Goal: Communication & Community: Share content

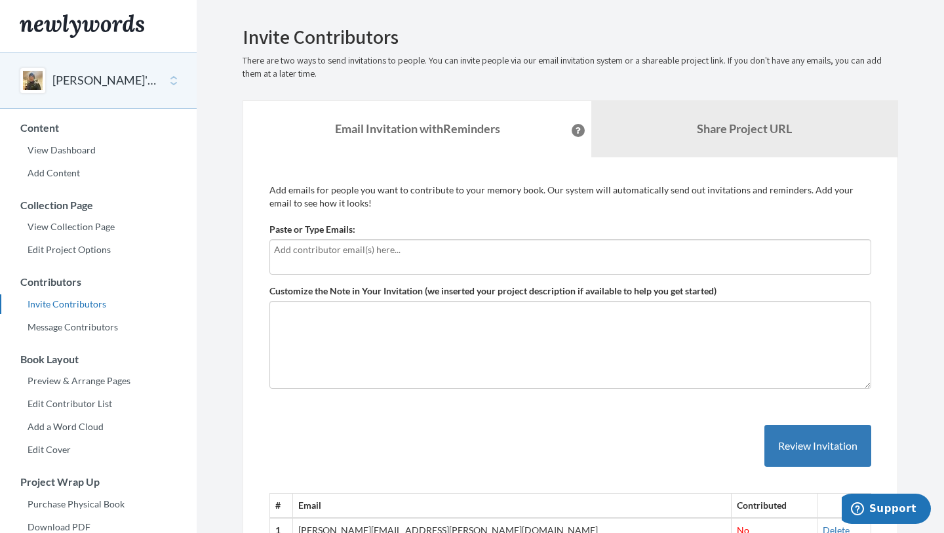
click at [305, 253] on input "text" at bounding box center [570, 250] width 593 height 14
type input "[EMAIL_ADDRESS][DOMAIN_NAME]"
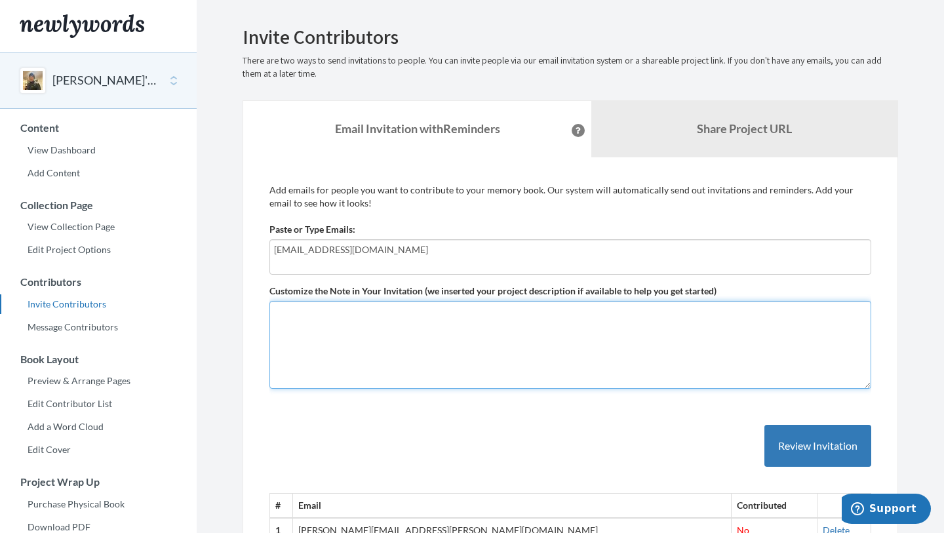
click at [357, 344] on textarea "Customize the Note in Your Invitation (we inserted your project description if …" at bounding box center [570, 345] width 602 height 88
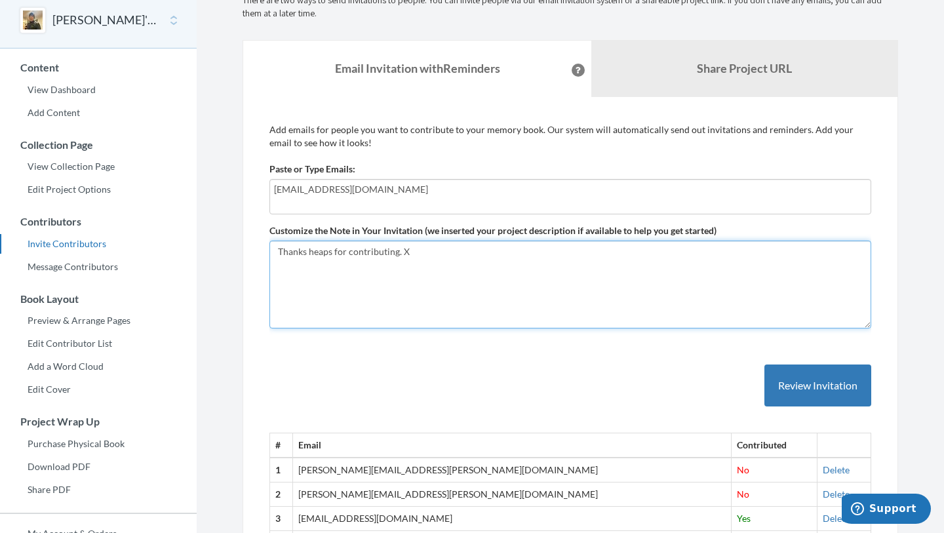
scroll to position [62, 0]
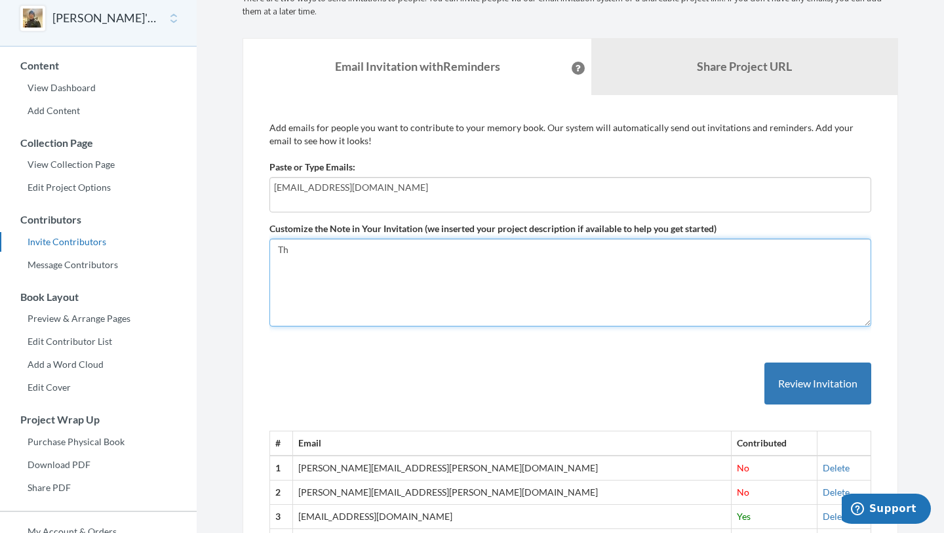
type textarea "T"
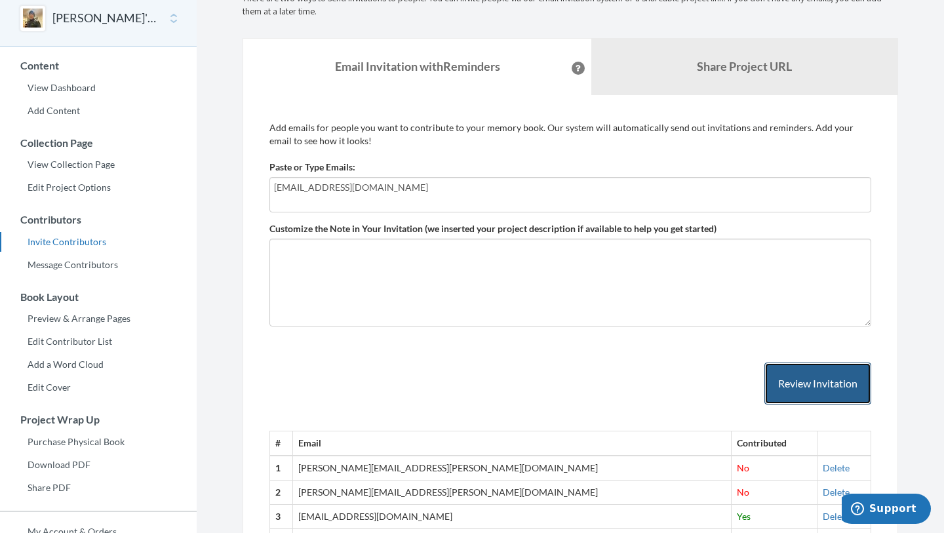
click at [833, 381] on button "Review Invitation" at bounding box center [818, 384] width 107 height 43
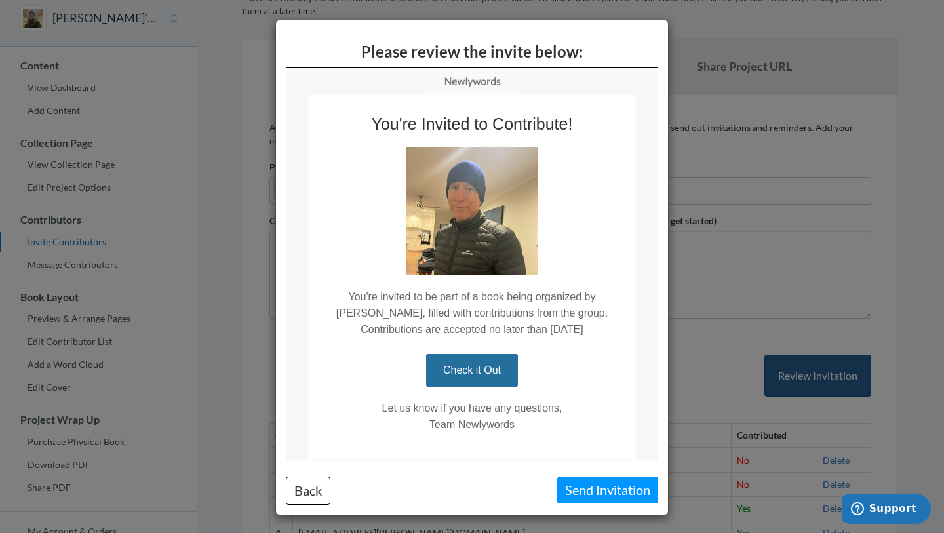
scroll to position [0, 0]
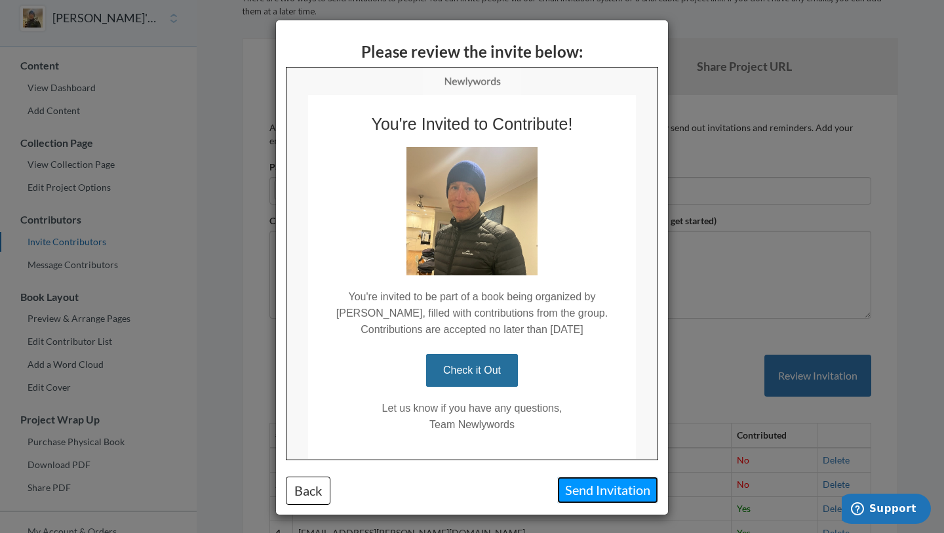
click at [608, 488] on button "Send Invitation" at bounding box center [607, 490] width 101 height 27
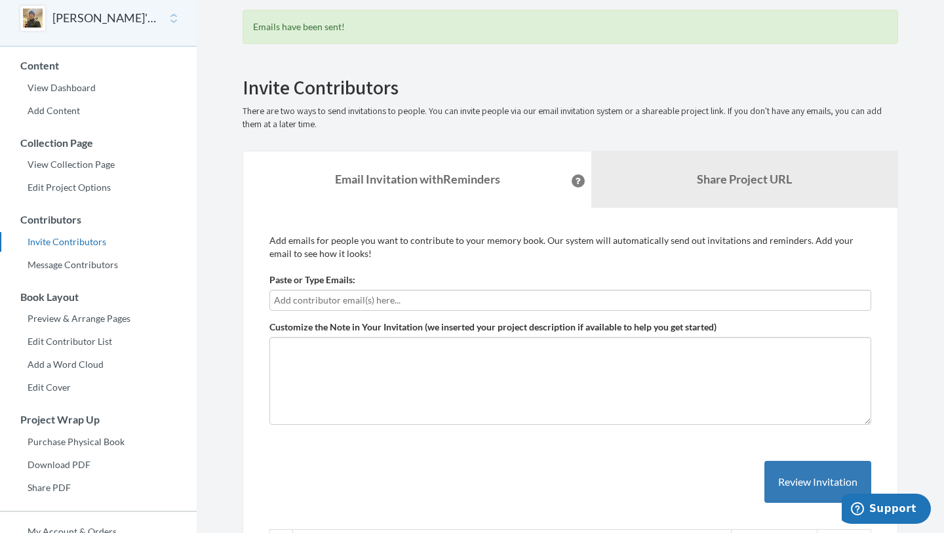
click at [282, 301] on input "text" at bounding box center [570, 300] width 593 height 14
type input "[EMAIL_ADDRESS][DOMAIN_NAME]"
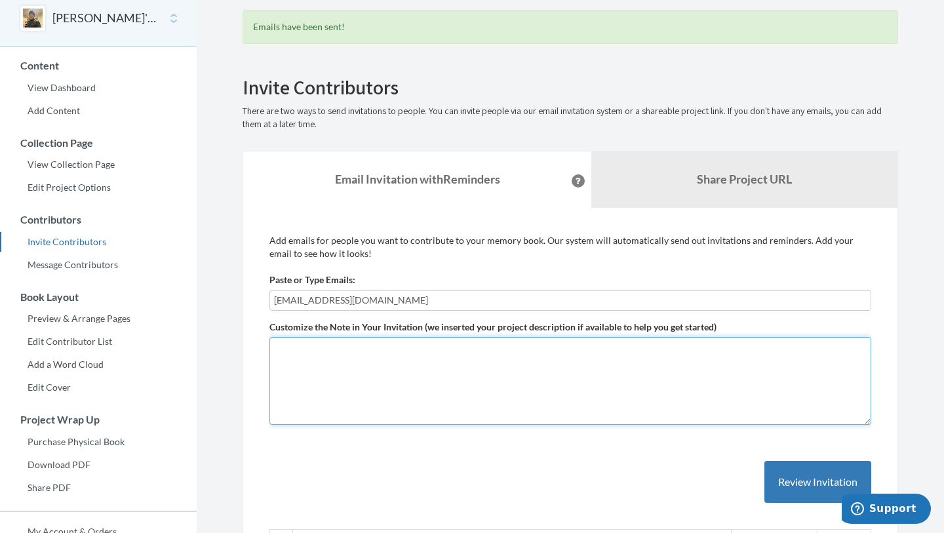
click at [503, 376] on textarea "Customize the Note in Your Invitation (we inserted your project description if …" at bounding box center [570, 381] width 602 height 88
click at [333, 349] on textarea "Hey [PERSON_NAME], teh book will be late but thought he'd love it!" at bounding box center [570, 381] width 602 height 88
click at [523, 348] on textarea "Hey [PERSON_NAME], the book will be late but thought he'd love it!" at bounding box center [570, 381] width 602 height 88
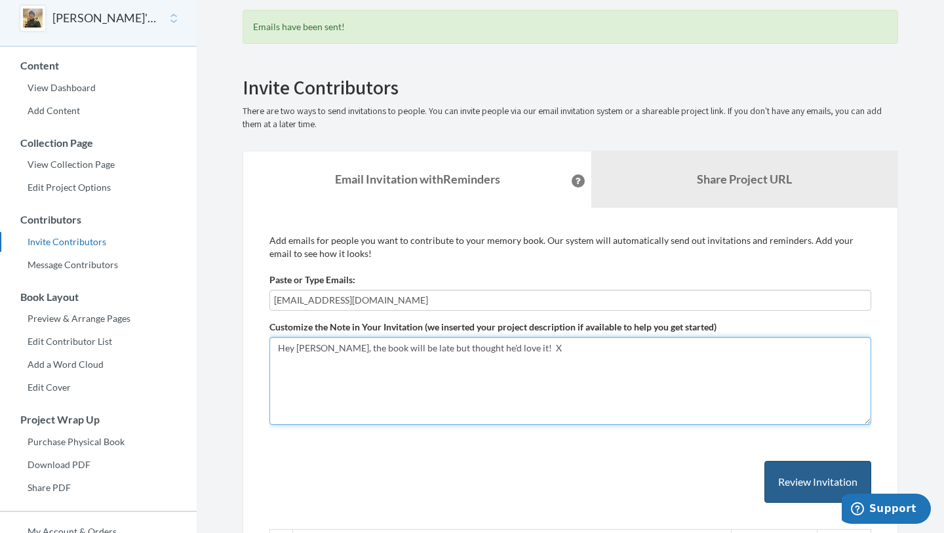
type textarea "Hey [PERSON_NAME], the book will be late but thought he'd love it! X"
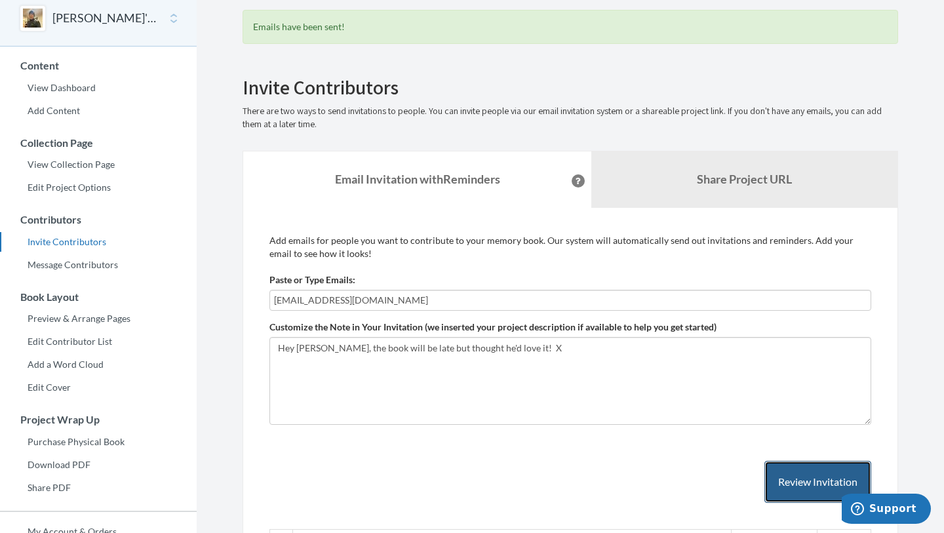
click at [822, 481] on button "Review Invitation" at bounding box center [818, 482] width 107 height 43
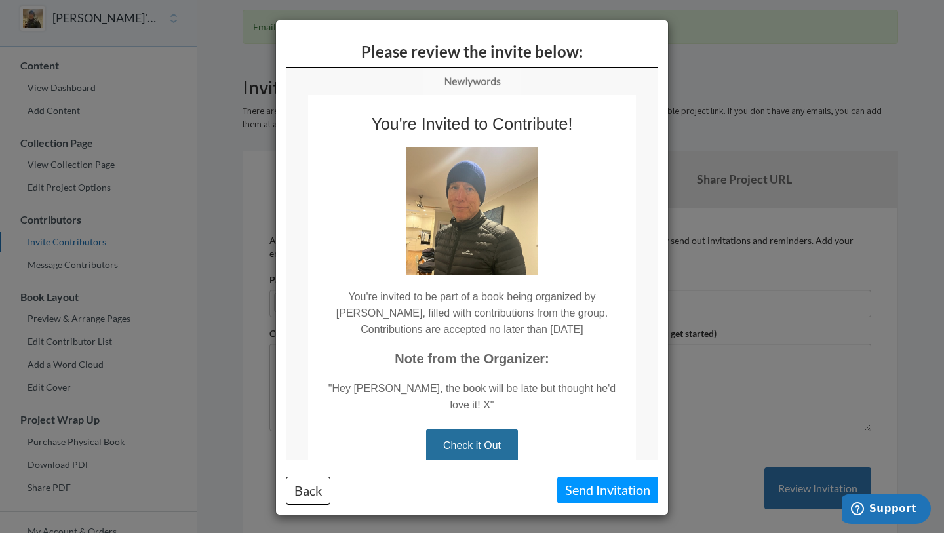
click at [464, 431] on link "Check it Out" at bounding box center [472, 445] width 92 height 33
click at [595, 488] on button "Send Invitation" at bounding box center [607, 490] width 101 height 27
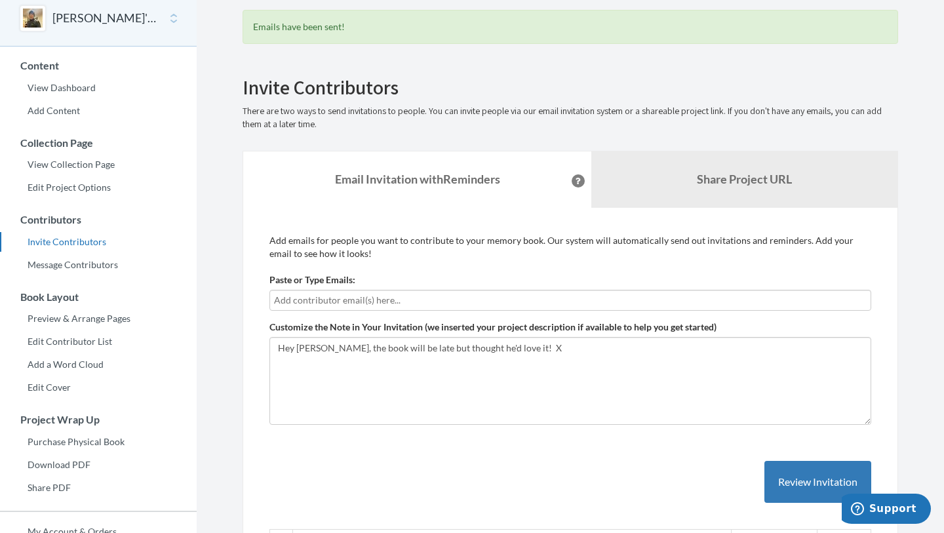
click at [283, 300] on input "text" at bounding box center [570, 300] width 593 height 14
type input "m"
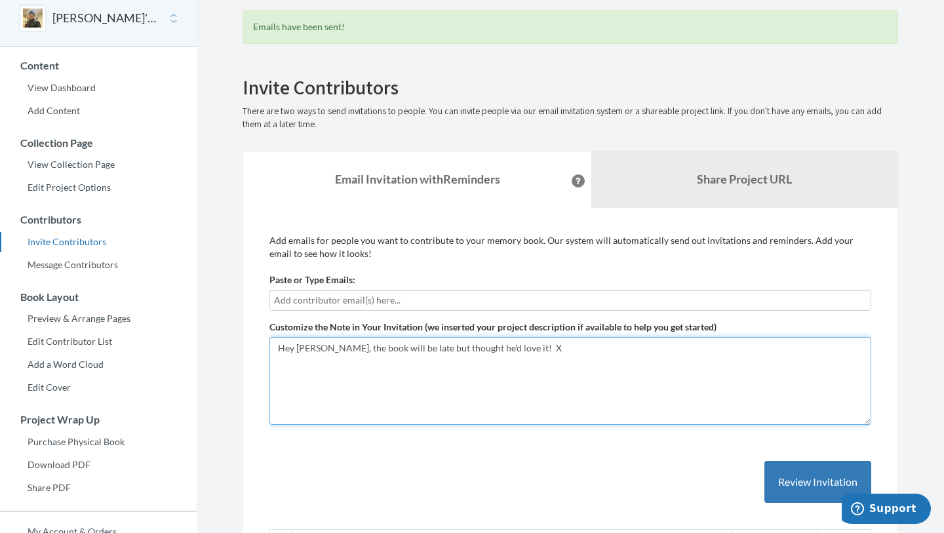
drag, startPoint x: 509, startPoint y: 348, endPoint x: 276, endPoint y: 348, distance: 233.4
click at [276, 348] on textarea "Hey [PERSON_NAME], the book will be late but thought he'd love it! X" at bounding box center [570, 381] width 602 height 88
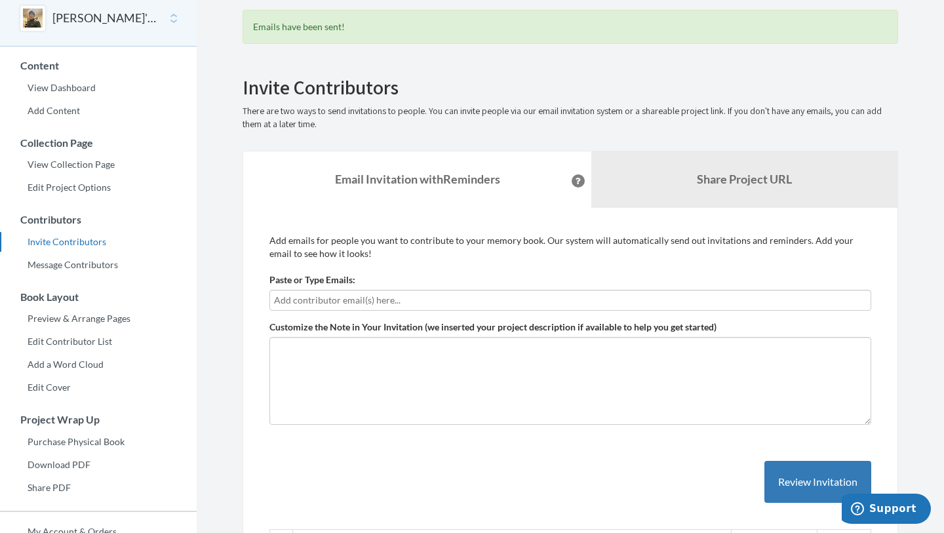
click at [281, 298] on input "text" at bounding box center [570, 300] width 593 height 14
type input "[PERSON_NAME][EMAIL_ADDRESS][DOMAIN_NAME]"
click at [803, 481] on button "Review Invitation" at bounding box center [818, 482] width 107 height 43
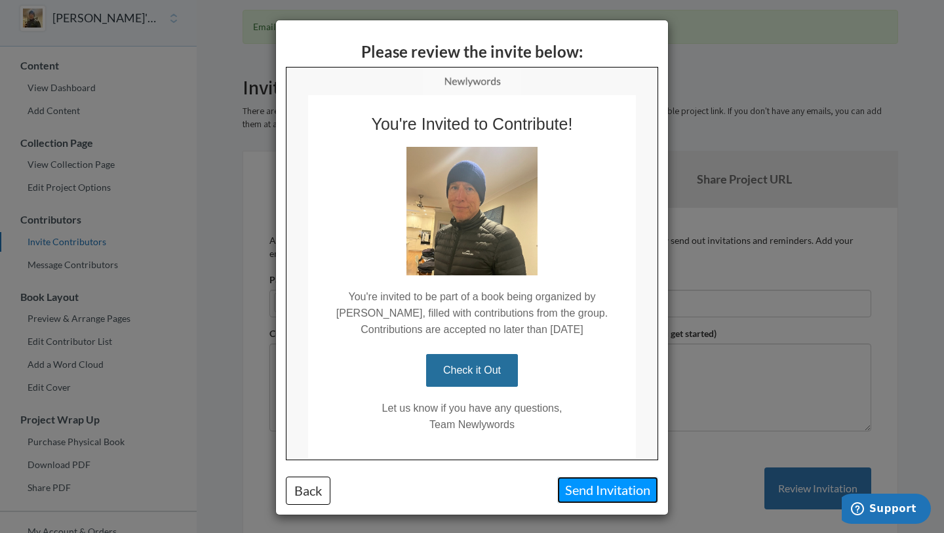
click at [596, 493] on button "Send Invitation" at bounding box center [607, 490] width 101 height 27
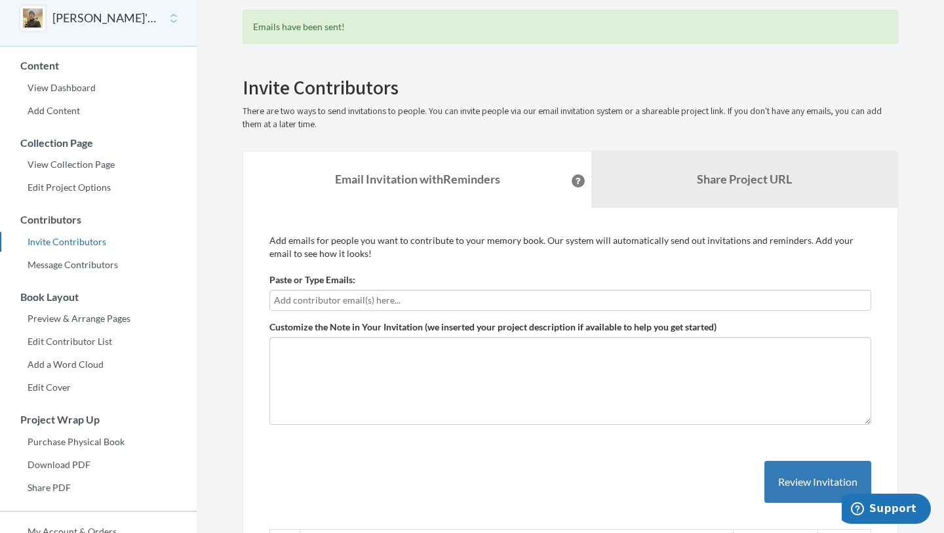
click at [292, 301] on input "text" at bounding box center [570, 300] width 593 height 14
click at [302, 301] on input "text" at bounding box center [570, 300] width 593 height 14
type input "[EMAIL_ADDRESS][DOMAIN_NAME]"
click at [797, 485] on button "Review Invitation" at bounding box center [818, 482] width 107 height 43
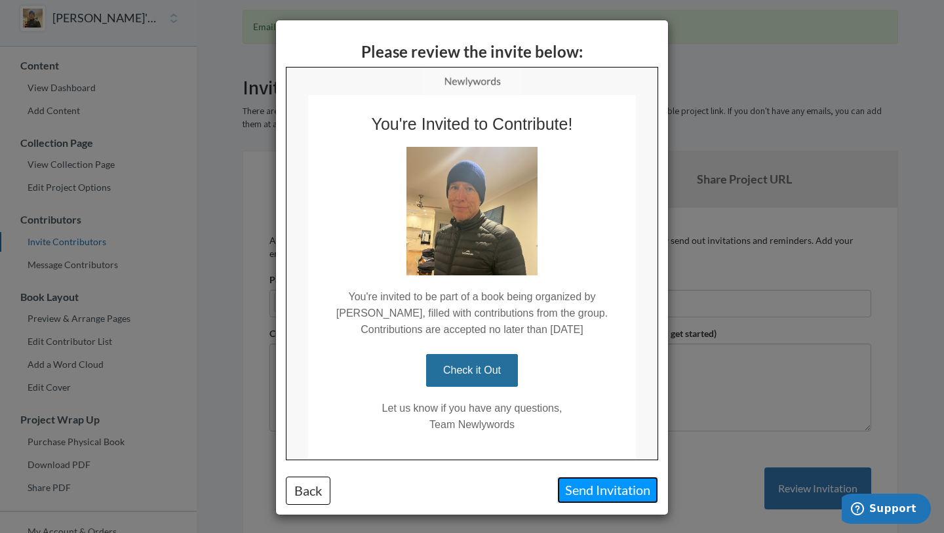
click at [588, 490] on button "Send Invitation" at bounding box center [607, 490] width 101 height 27
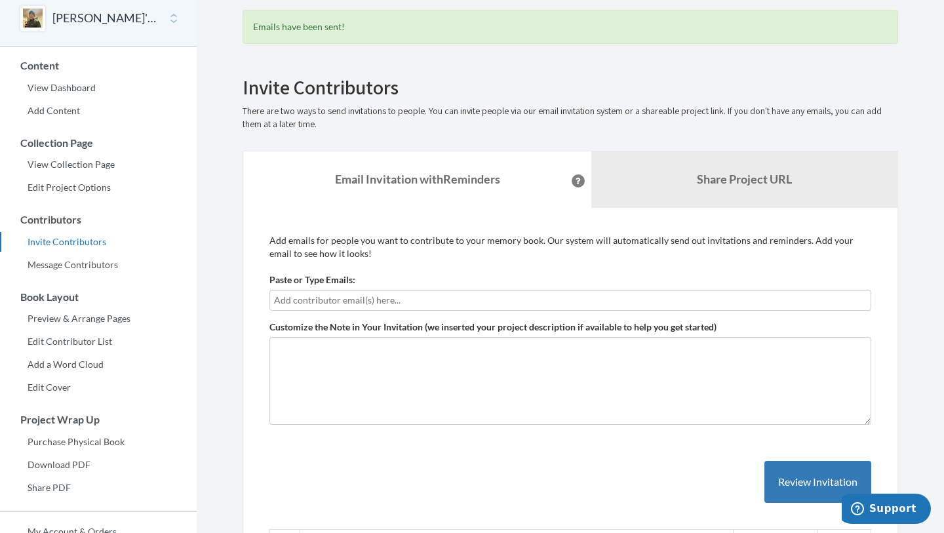
click at [289, 303] on input "text" at bounding box center [570, 300] width 593 height 14
type input "[EMAIL_ADDRESS][DOMAIN_NAME]"
click at [789, 479] on button "Review Invitation" at bounding box center [818, 482] width 107 height 43
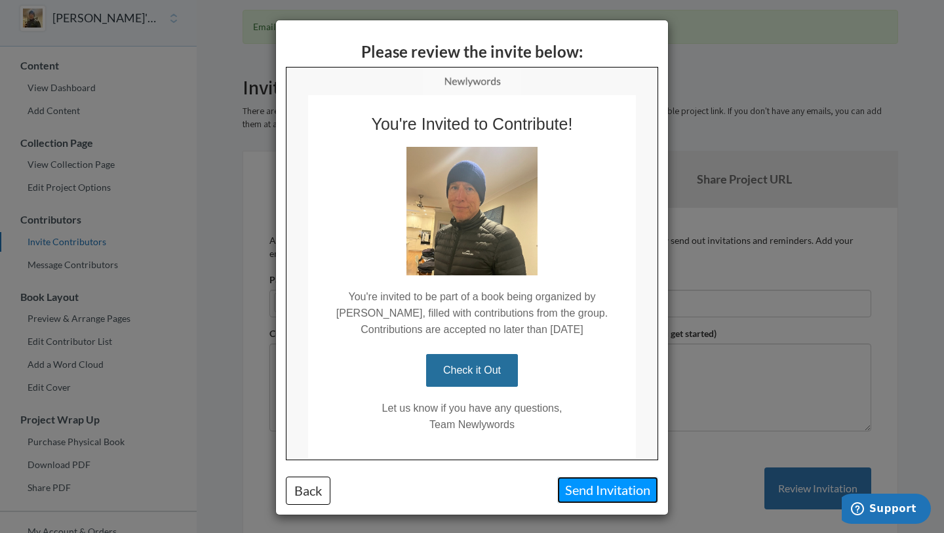
click at [603, 490] on button "Send Invitation" at bounding box center [607, 490] width 101 height 27
